Goal: Task Accomplishment & Management: Manage account settings

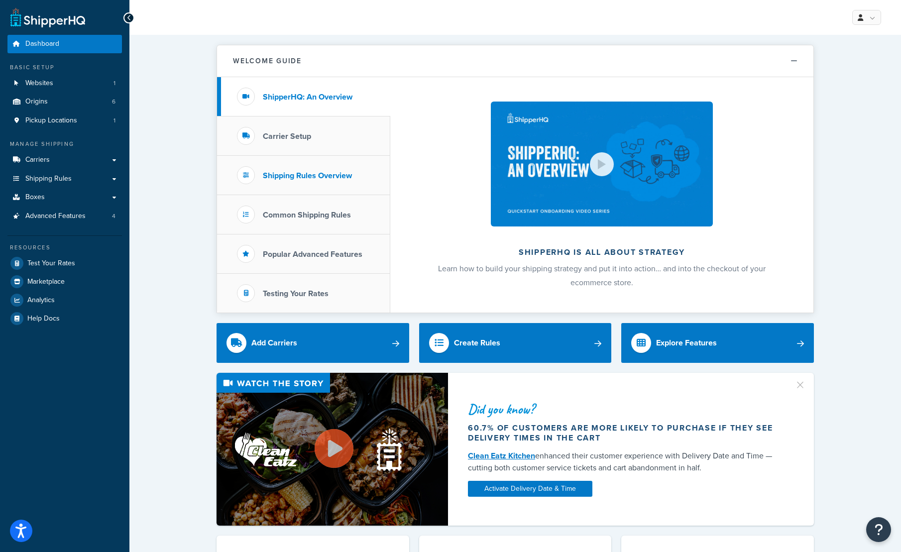
click at [322, 178] on h3 "Shipping Rules Overview" at bounding box center [307, 175] width 89 height 9
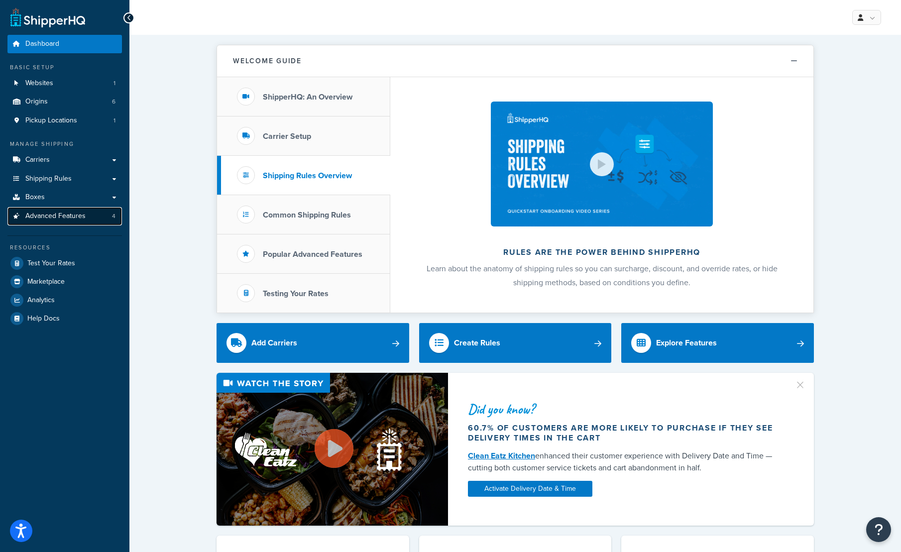
click at [37, 218] on span "Advanced Features" at bounding box center [55, 216] width 60 height 8
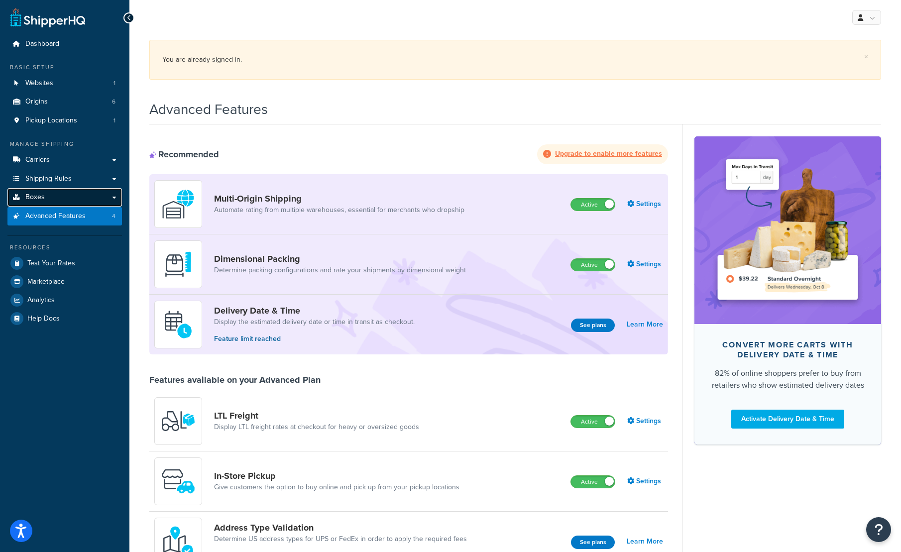
click at [40, 198] on span "Boxes" at bounding box center [34, 197] width 19 height 8
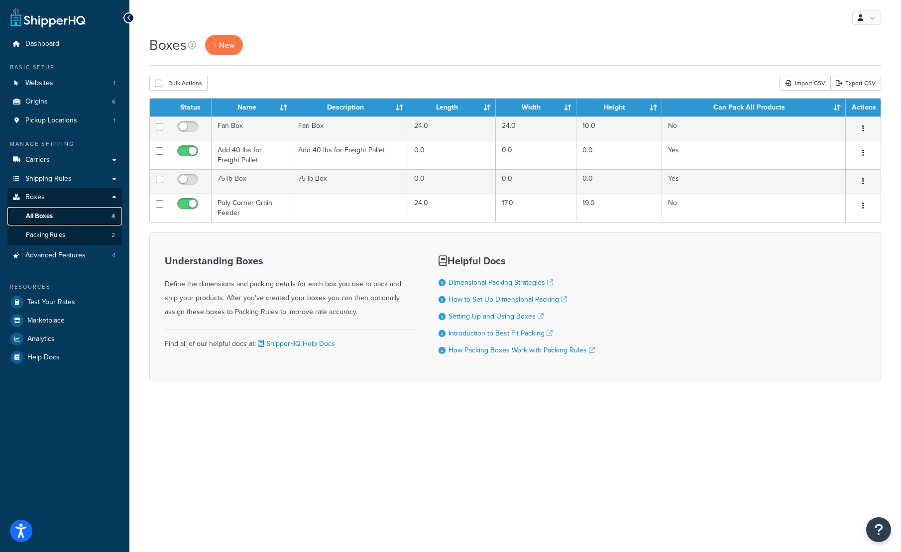
click at [40, 215] on span "All Boxes" at bounding box center [39, 216] width 27 height 8
click at [48, 237] on span "Packing Rules" at bounding box center [45, 235] width 39 height 8
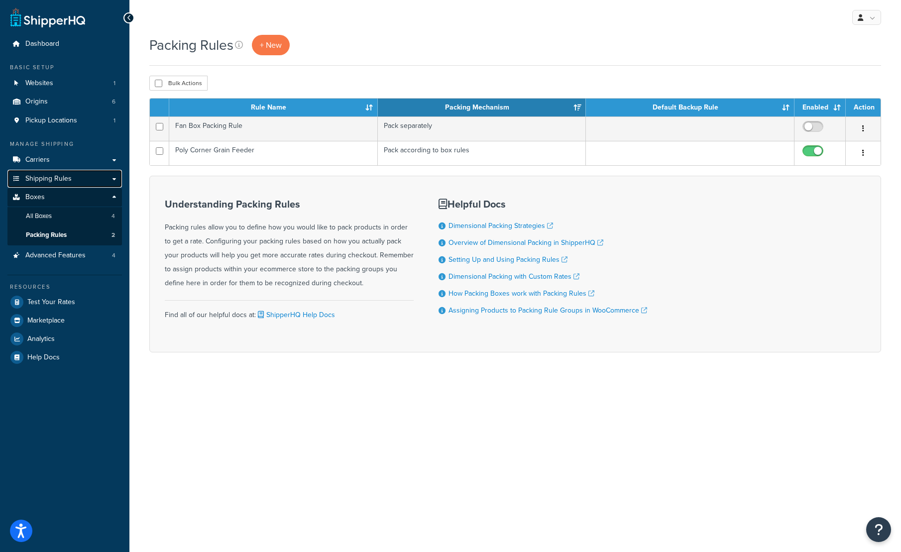
click at [43, 181] on span "Shipping Rules" at bounding box center [48, 179] width 46 height 8
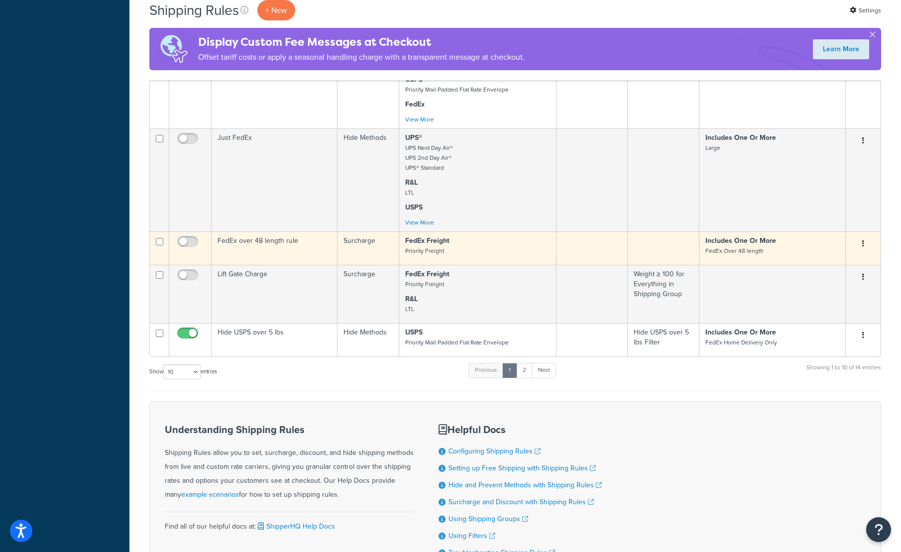
scroll to position [552, 0]
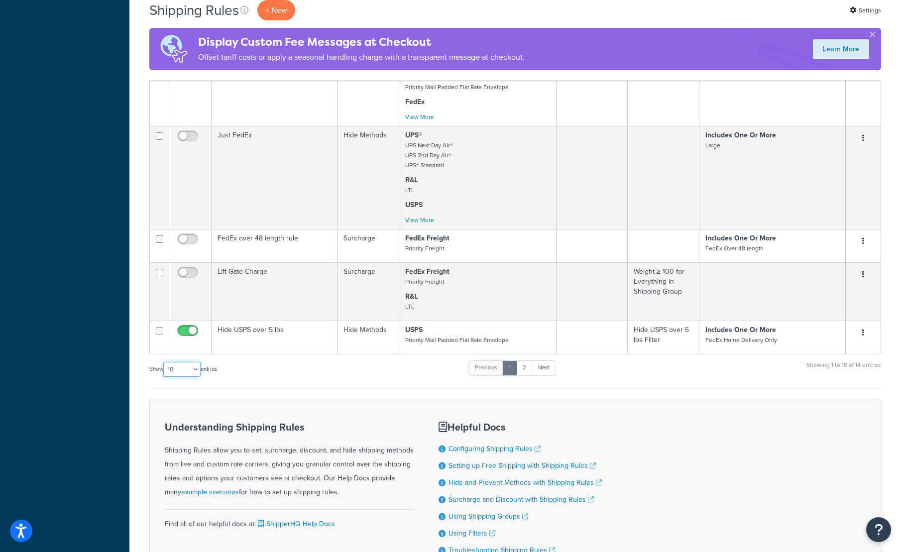
click at [169, 371] on select "10 15 25 50 100 1000" at bounding box center [181, 369] width 37 height 15
select select "50"
click at [164, 363] on select "10 15 25 50 100 1000" at bounding box center [181, 369] width 37 height 15
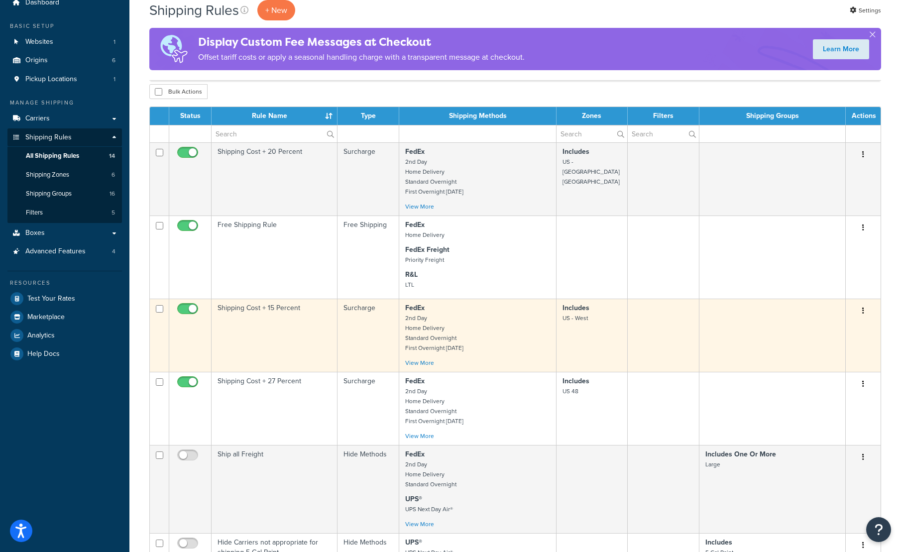
scroll to position [38, 0]
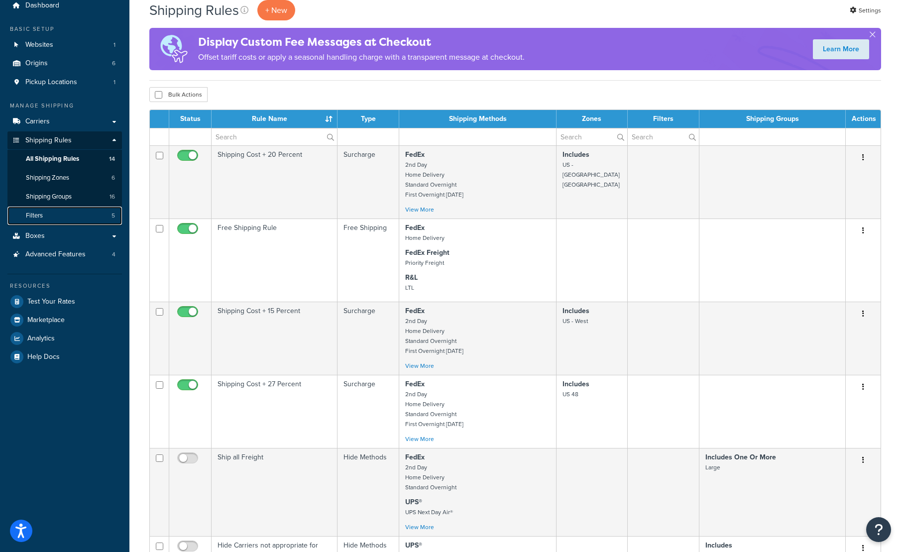
click at [34, 217] on span "Filters" at bounding box center [34, 216] width 17 height 8
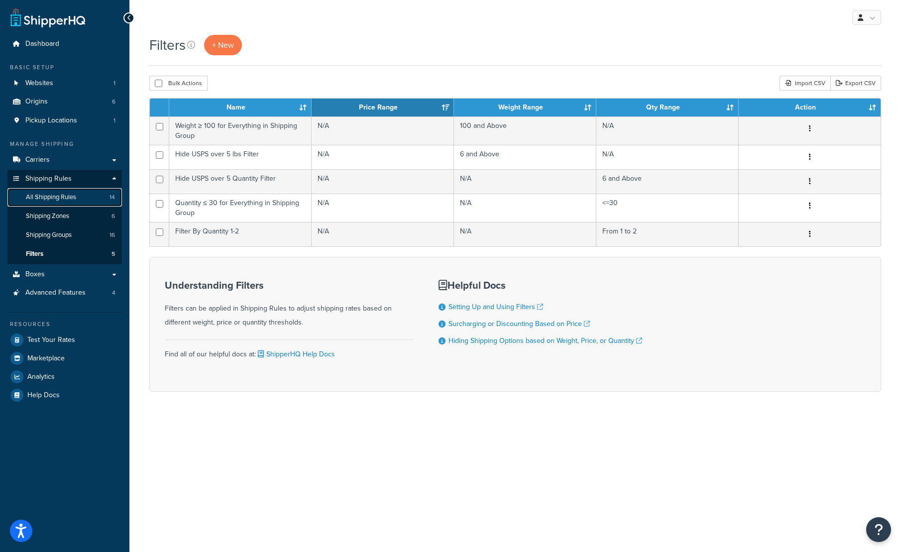
click at [44, 196] on span "All Shipping Rules" at bounding box center [51, 197] width 50 height 8
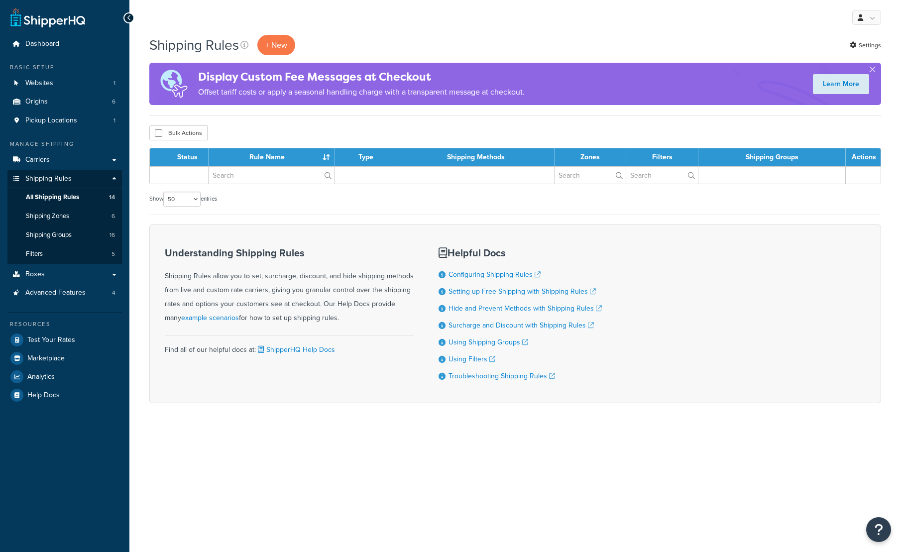
select select "50"
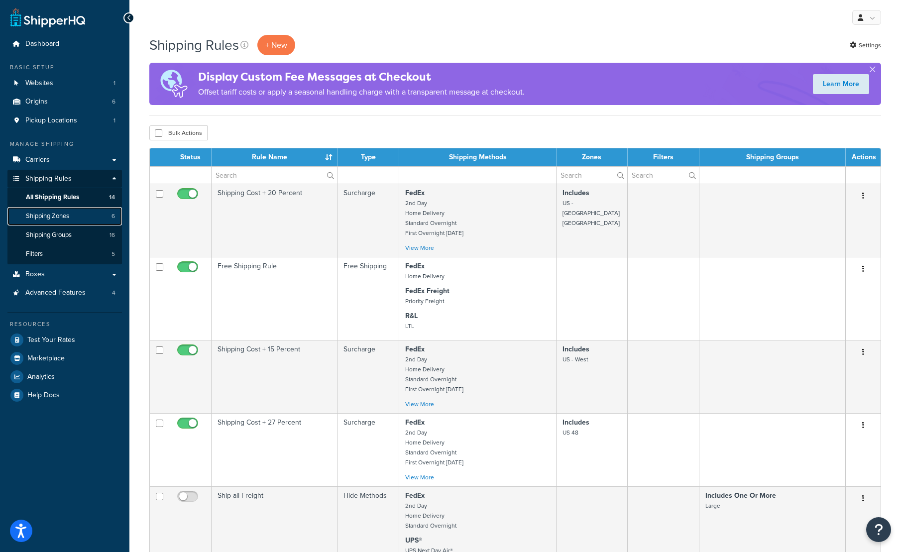
click at [62, 214] on span "Shipping Zones" at bounding box center [47, 216] width 43 height 8
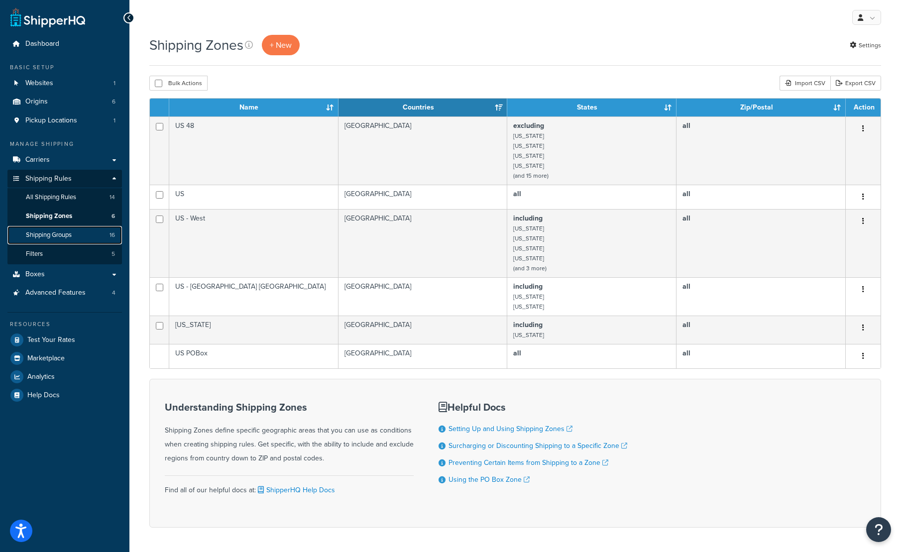
click at [65, 235] on span "Shipping Groups" at bounding box center [49, 235] width 46 height 8
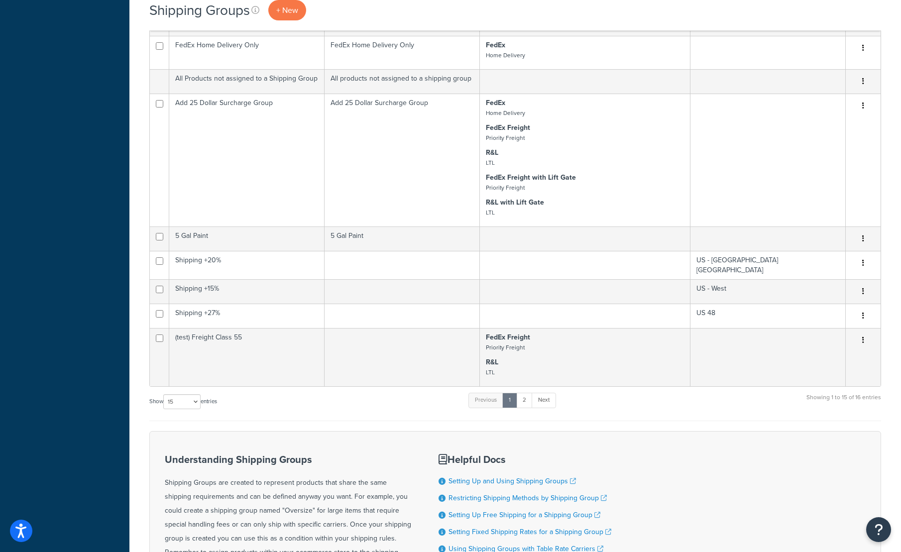
scroll to position [441, 0]
click at [190, 399] on select "10 15 25 50 100" at bounding box center [181, 401] width 37 height 15
select select "25"
click at [164, 409] on select "10 15 25 50 100" at bounding box center [181, 401] width 37 height 15
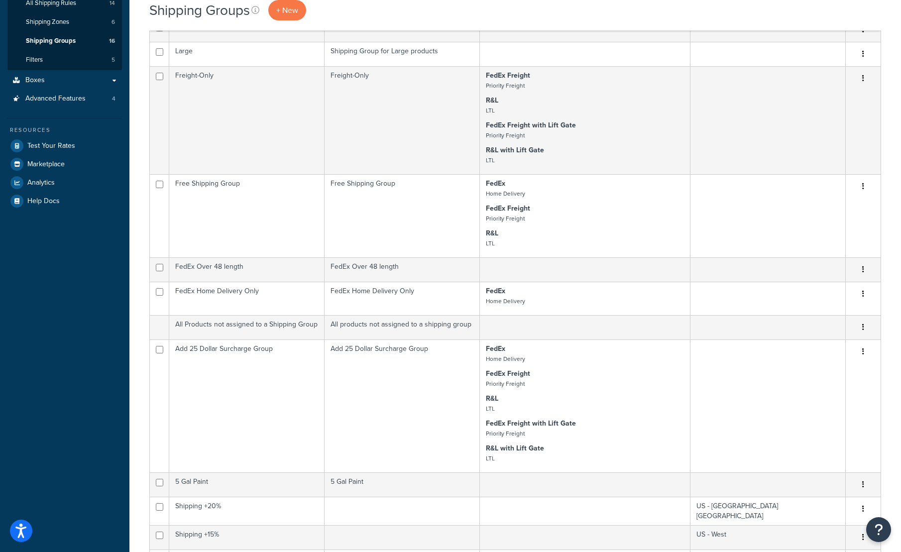
scroll to position [0, 0]
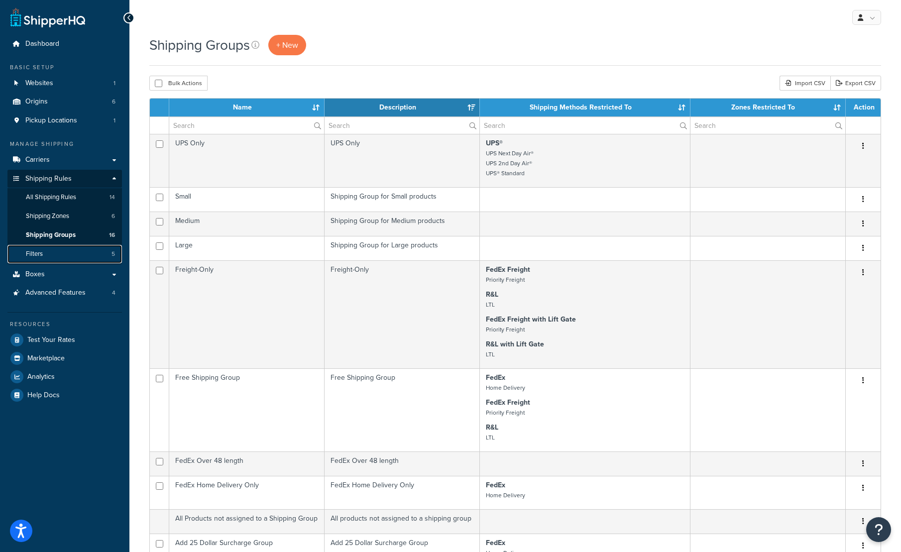
click at [35, 256] on span "Filters" at bounding box center [34, 254] width 17 height 8
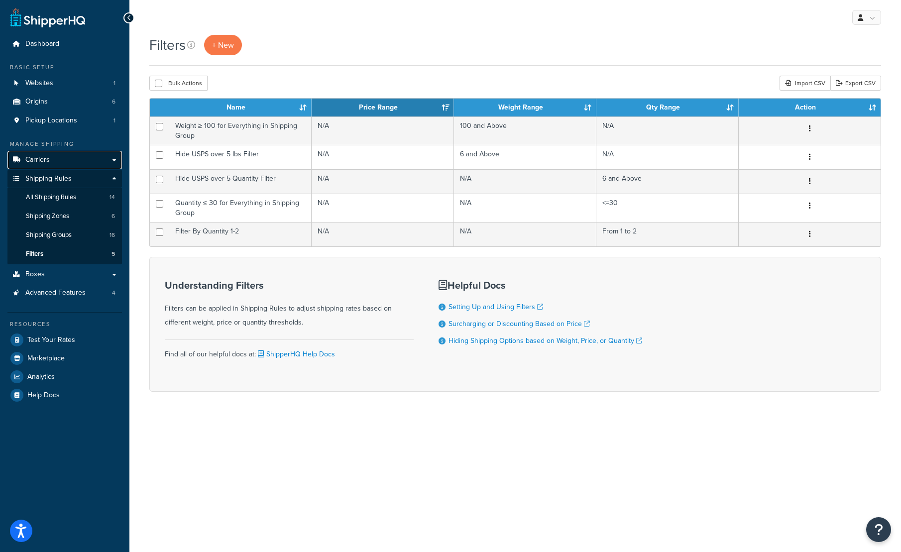
click at [40, 159] on span "Carriers" at bounding box center [37, 160] width 24 height 8
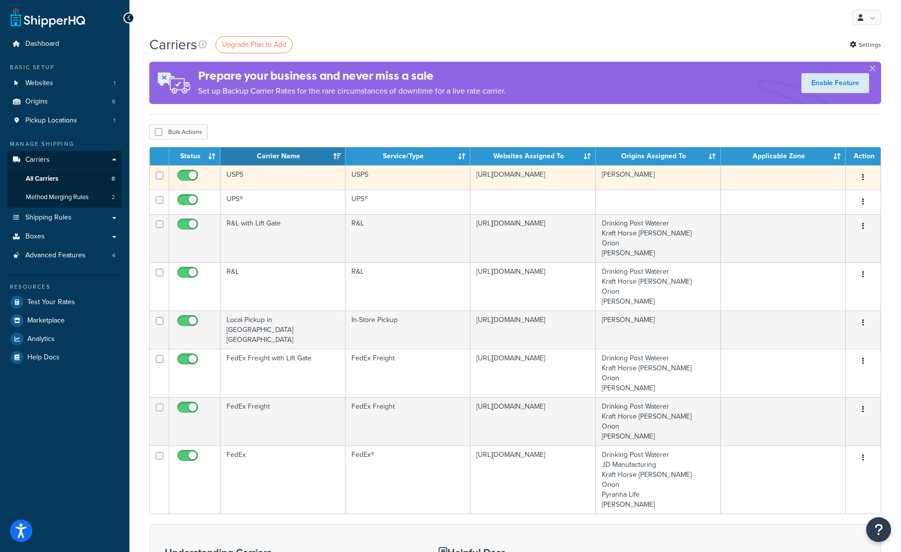
click at [865, 179] on button "button" at bounding box center [863, 178] width 14 height 16
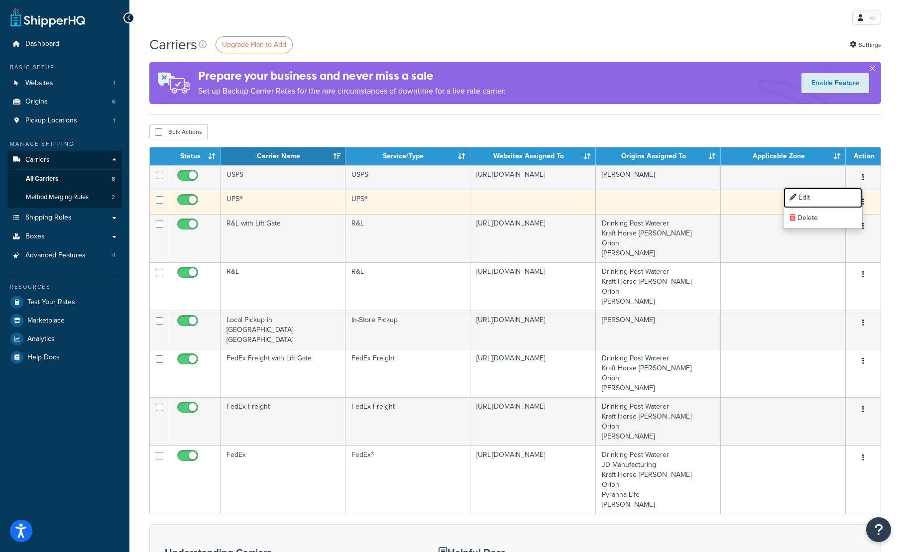
click at [811, 198] on link "Edit" at bounding box center [823, 198] width 79 height 20
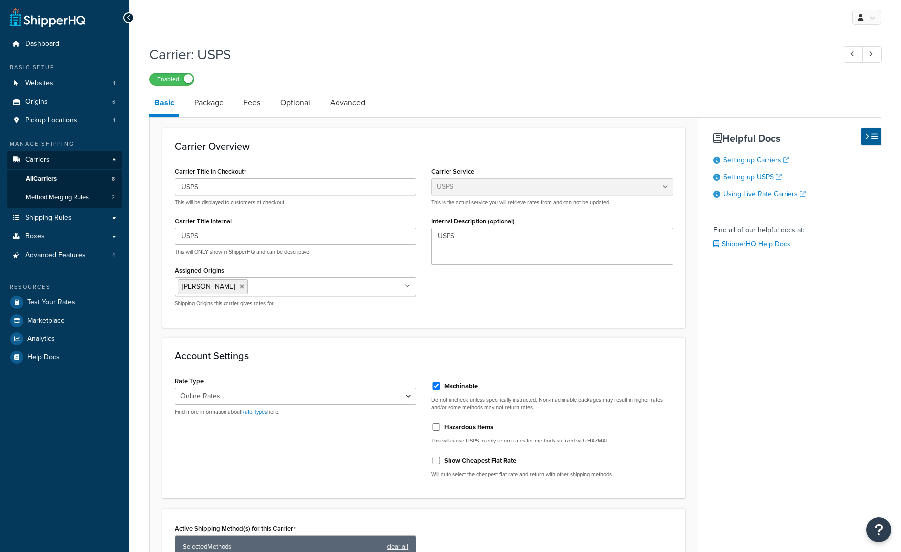
select select "usps"
select select "ONLINE"
click at [212, 103] on link "Package" at bounding box center [208, 103] width 39 height 24
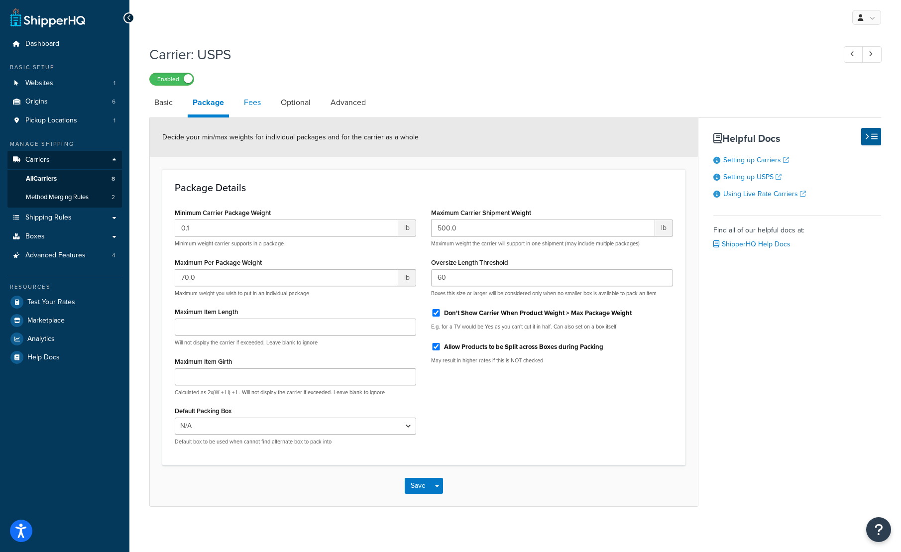
click at [257, 103] on link "Fees" at bounding box center [252, 103] width 27 height 24
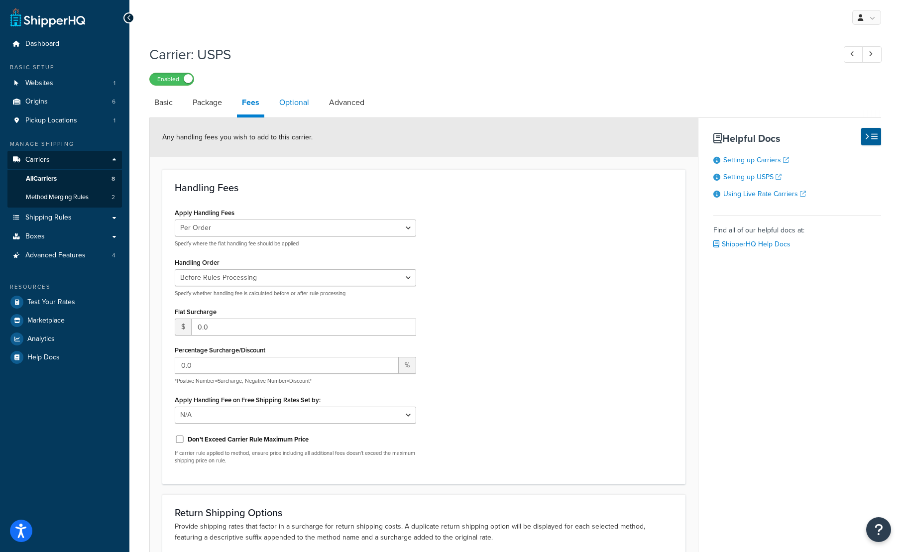
click at [303, 104] on link "Optional" at bounding box center [294, 103] width 40 height 24
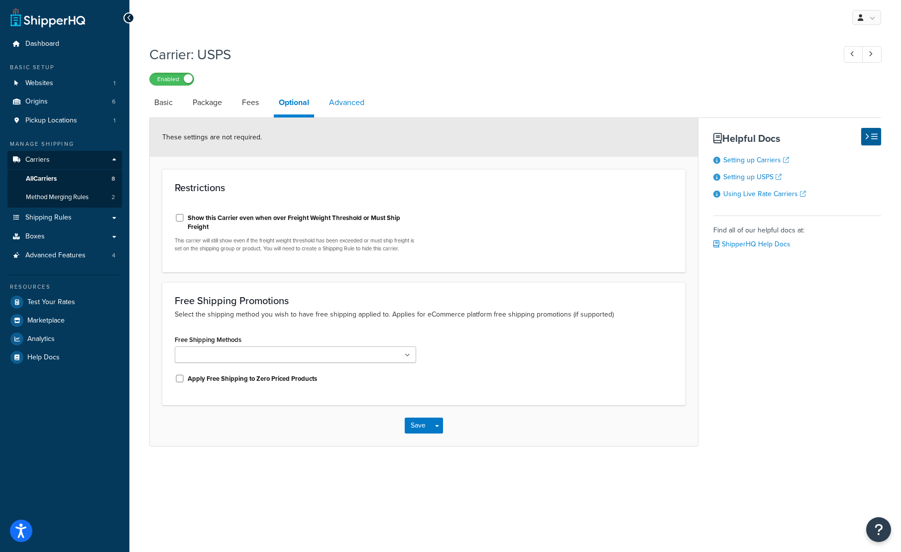
click at [346, 103] on link "Advanced" at bounding box center [346, 103] width 45 height 24
select select "false"
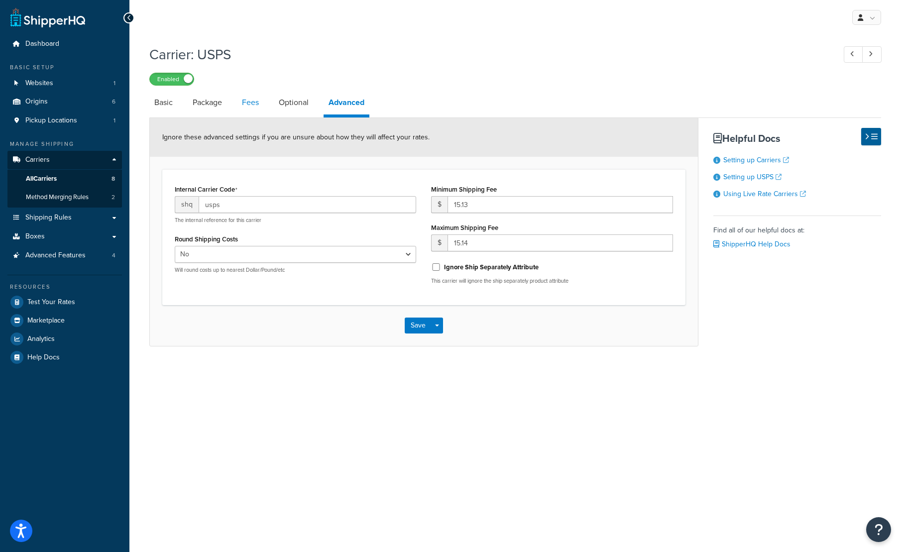
click at [254, 105] on link "Fees" at bounding box center [250, 103] width 27 height 24
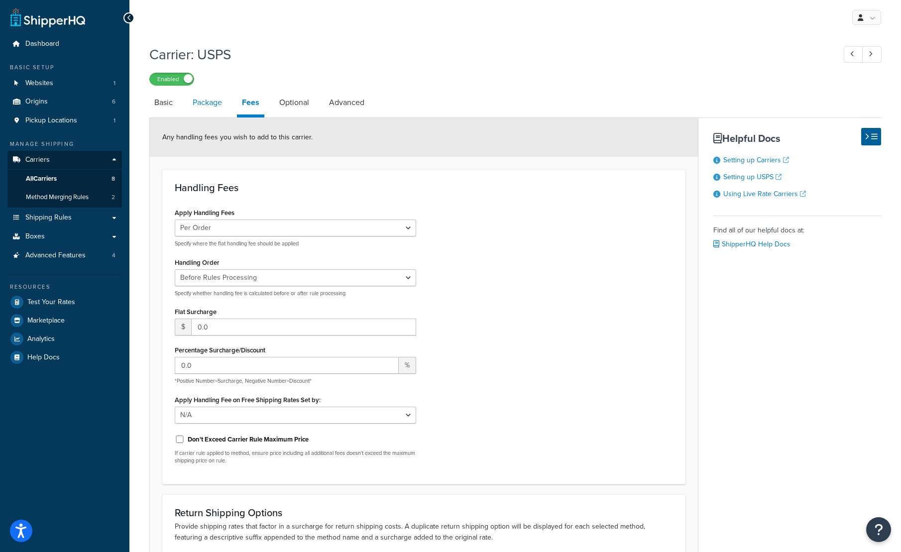
click at [208, 104] on link "Package" at bounding box center [207, 103] width 39 height 24
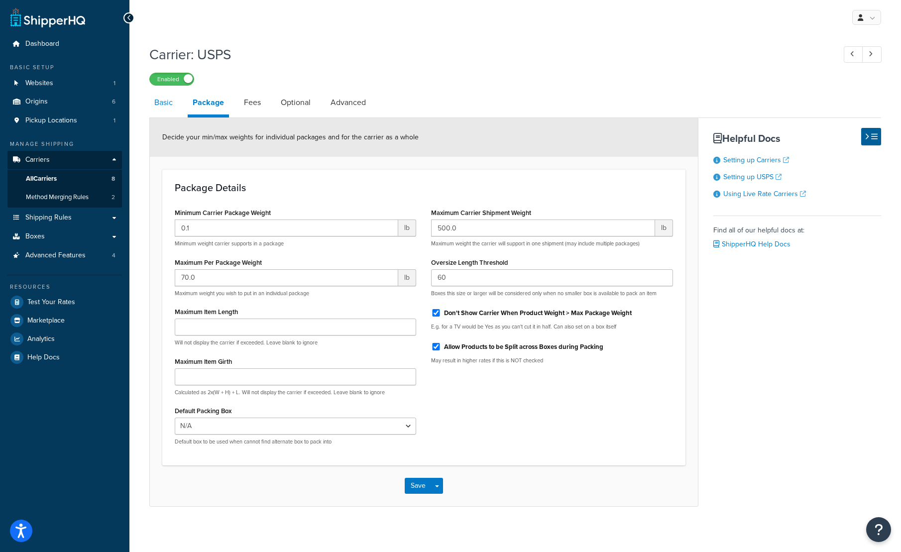
click at [161, 105] on link "Basic" at bounding box center [163, 103] width 28 height 24
select select "usps"
select select "ONLINE"
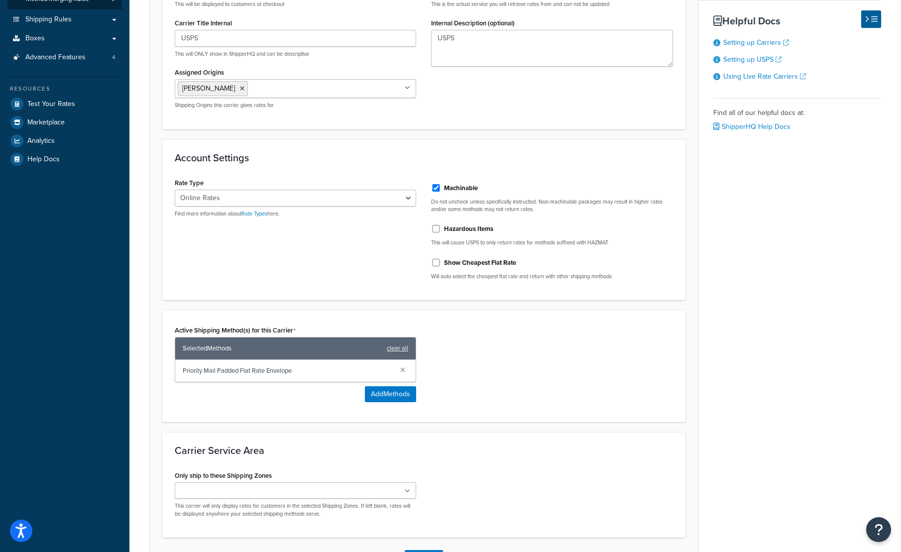
scroll to position [199, 0]
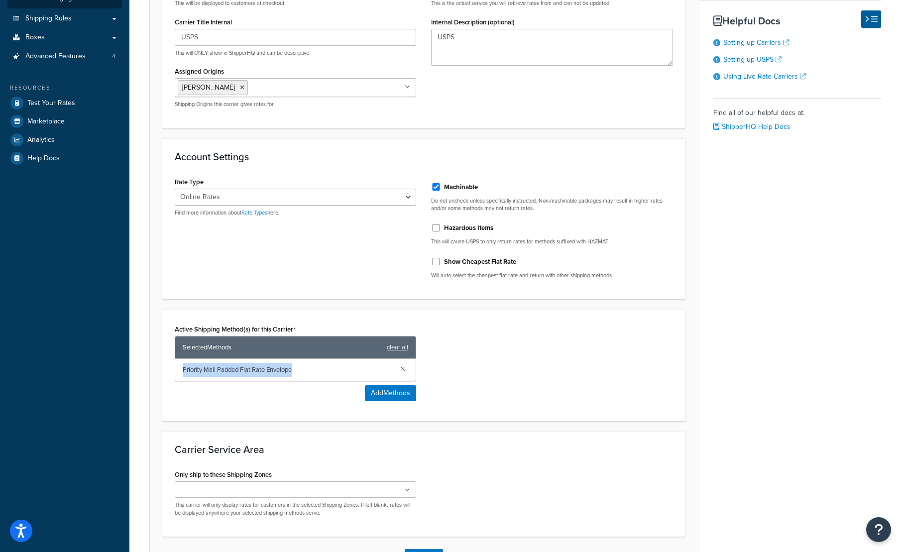
drag, startPoint x: 298, startPoint y: 369, endPoint x: 171, endPoint y: 370, distance: 127.0
click at [172, 370] on div "Active Shipping Method(s) for this Carrier Selected Methods clear all Priority …" at bounding box center [295, 365] width 256 height 87
copy span "Priority Mail Padded Flat Rate Envelope"
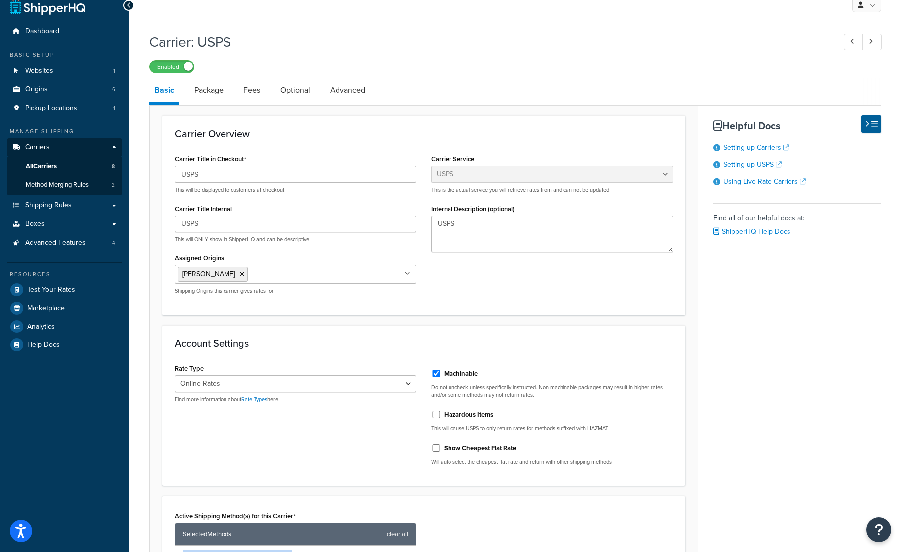
scroll to position [0, 0]
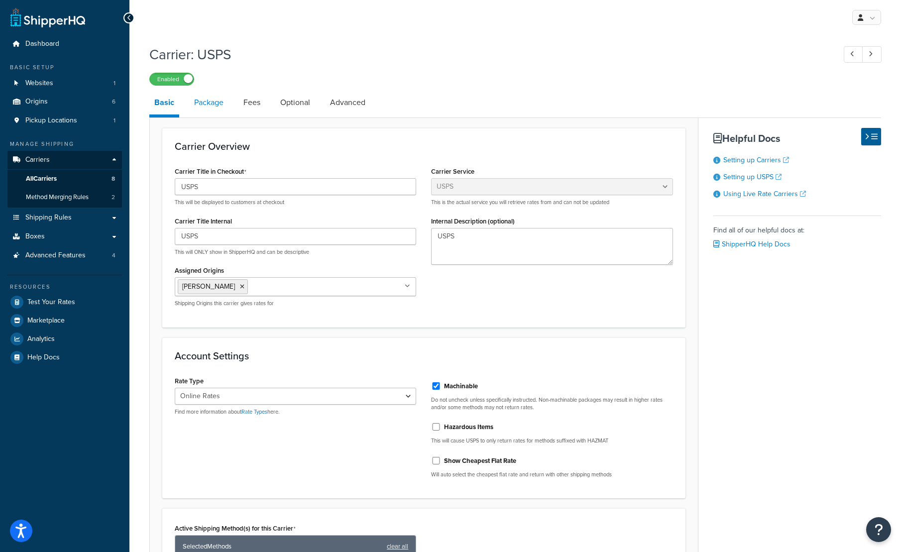
click at [216, 100] on link "Package" at bounding box center [208, 103] width 39 height 24
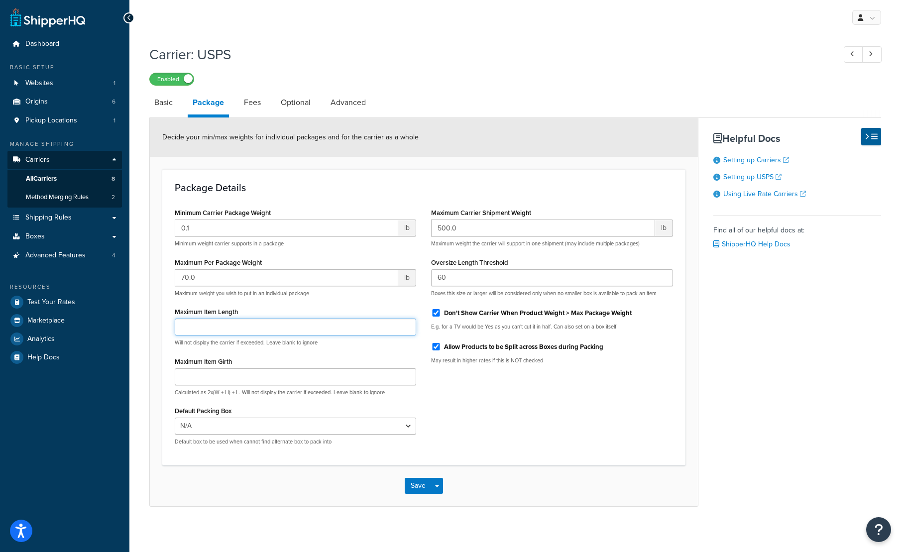
click at [226, 329] on input "Maximum Item Length" at bounding box center [296, 327] width 242 height 17
type input "11"
click at [418, 488] on button "Save" at bounding box center [418, 486] width 27 height 16
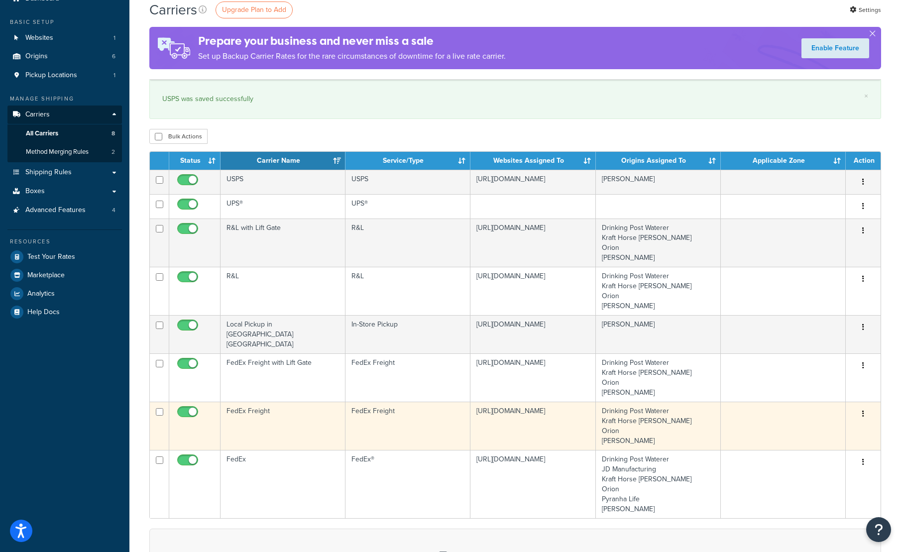
scroll to position [46, 0]
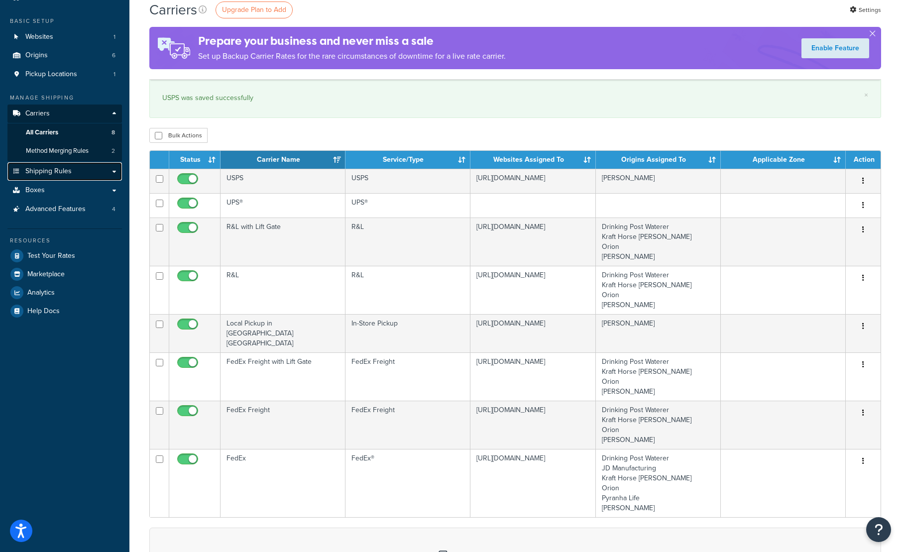
click at [39, 172] on span "Shipping Rules" at bounding box center [48, 171] width 46 height 8
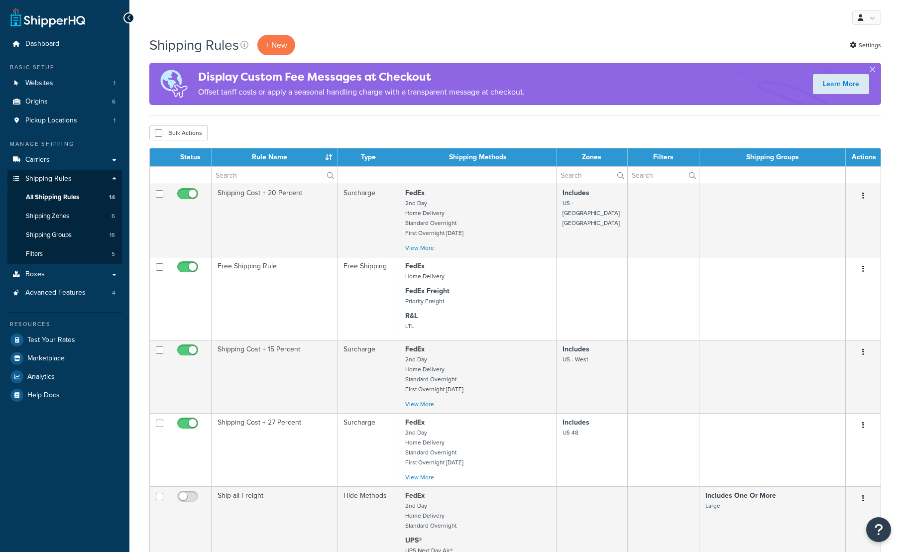
select select "50"
click at [46, 236] on span "Shipping Groups" at bounding box center [49, 235] width 46 height 8
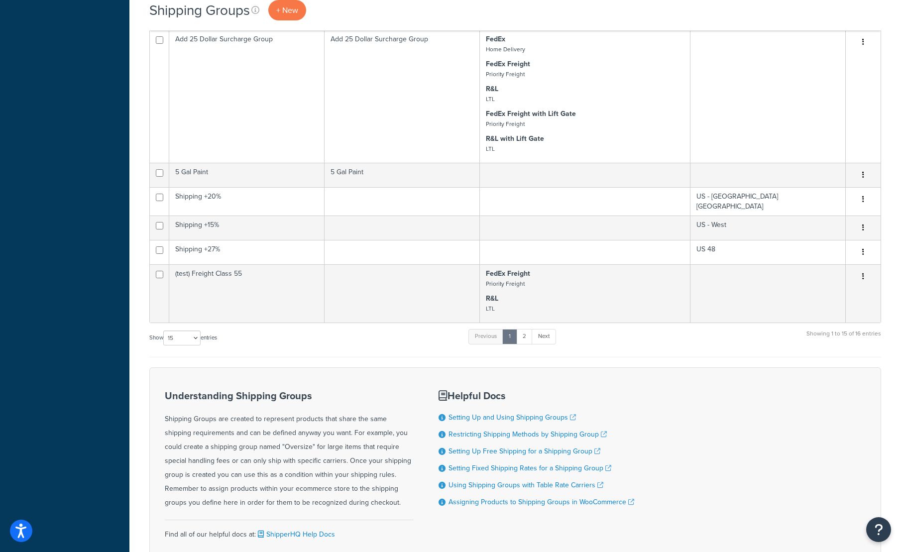
scroll to position [505, 0]
click at [185, 333] on select "10 15 25 50 100" at bounding box center [181, 336] width 37 height 15
select select "50"
click at [164, 344] on select "10 15 25 50 100" at bounding box center [181, 336] width 37 height 15
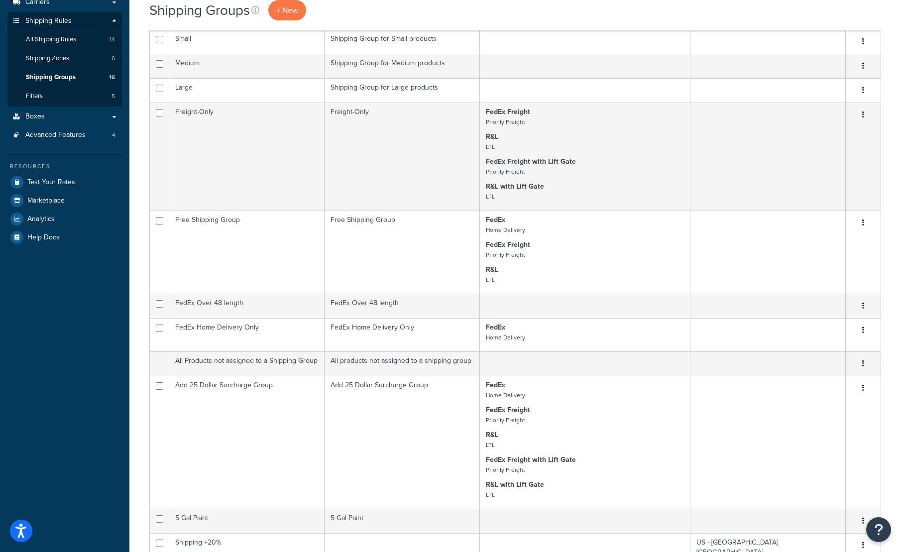
scroll to position [141, 0]
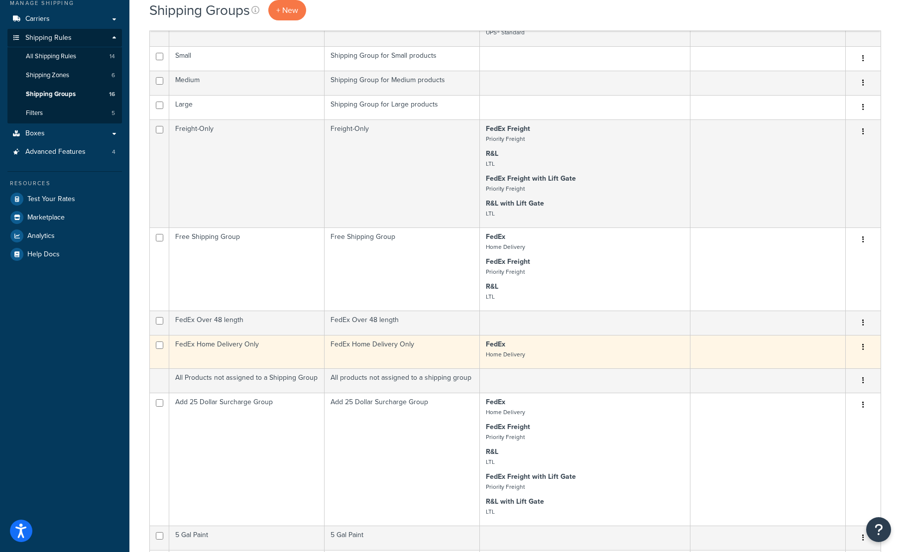
click at [272, 344] on td "FedEx Home Delivery Only" at bounding box center [246, 351] width 155 height 33
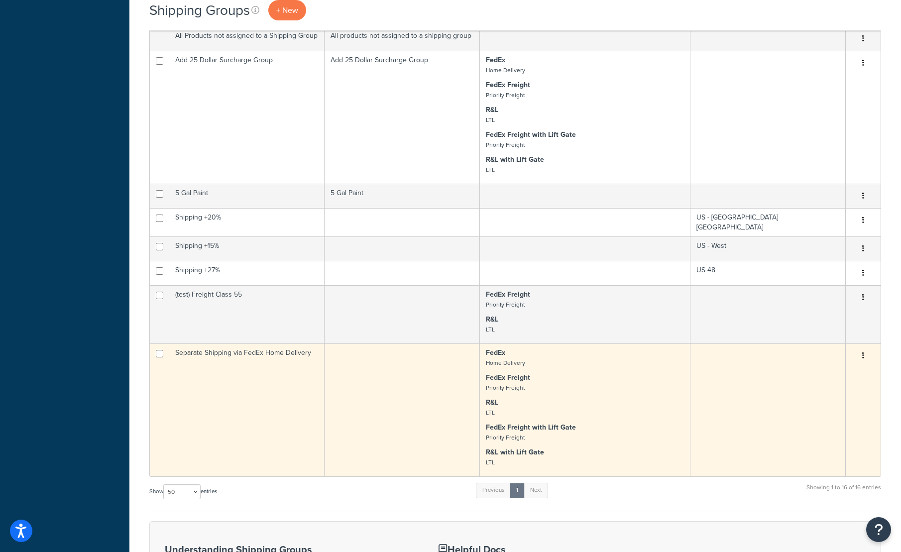
scroll to position [484, 0]
click at [864, 351] on button "button" at bounding box center [863, 356] width 14 height 16
click at [811, 372] on link "Edit" at bounding box center [823, 372] width 79 height 20
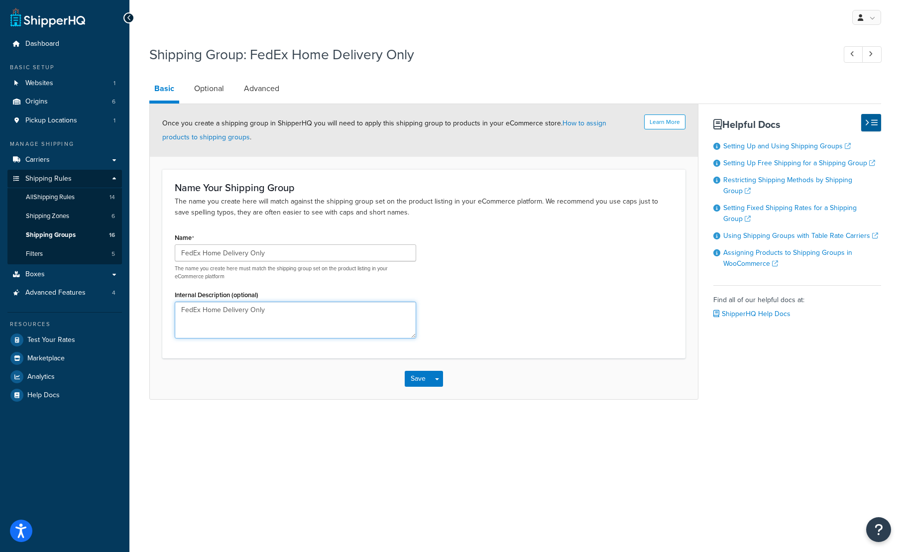
drag, startPoint x: 296, startPoint y: 309, endPoint x: 157, endPoint y: 311, distance: 138.9
click at [157, 311] on form "Learn More Once you create a shipping group in ShipperHQ you will need to apply…" at bounding box center [424, 251] width 548 height 295
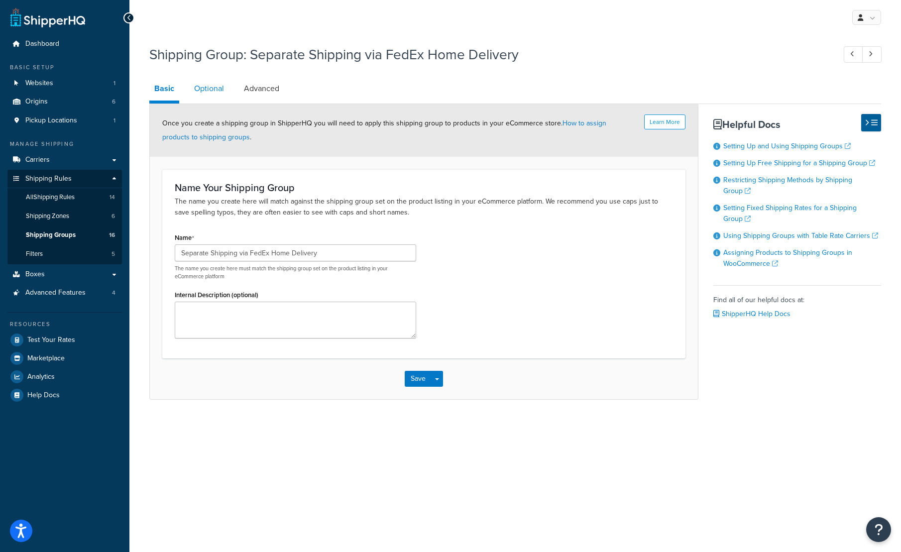
click at [213, 87] on link "Optional" at bounding box center [209, 89] width 40 height 24
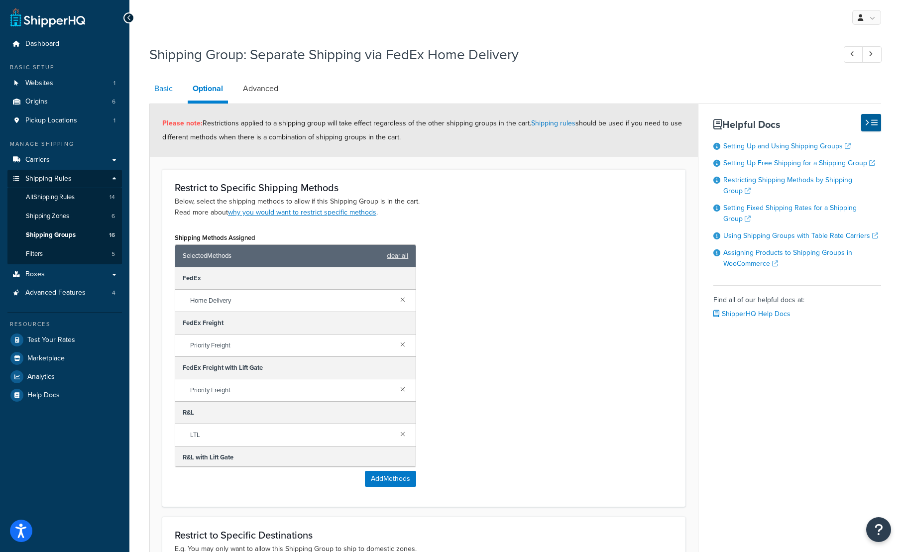
click at [161, 86] on link "Basic" at bounding box center [163, 89] width 28 height 24
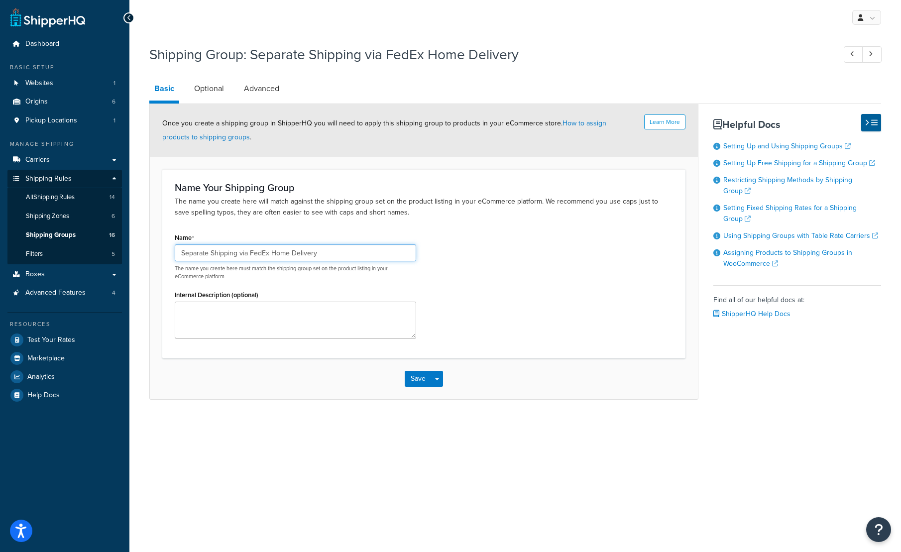
drag, startPoint x: 328, startPoint y: 254, endPoint x: 160, endPoint y: 252, distance: 167.8
click at [160, 251] on form "Learn More Once you create a shipping group in ShipperHQ you will need to apply…" at bounding box center [424, 251] width 548 height 295
click at [790, 451] on div "My Profile Billing Global Settings Contact Us Logout Shipping Group: Separate S…" at bounding box center [515, 276] width 772 height 552
